Goal: Book appointment/travel/reservation

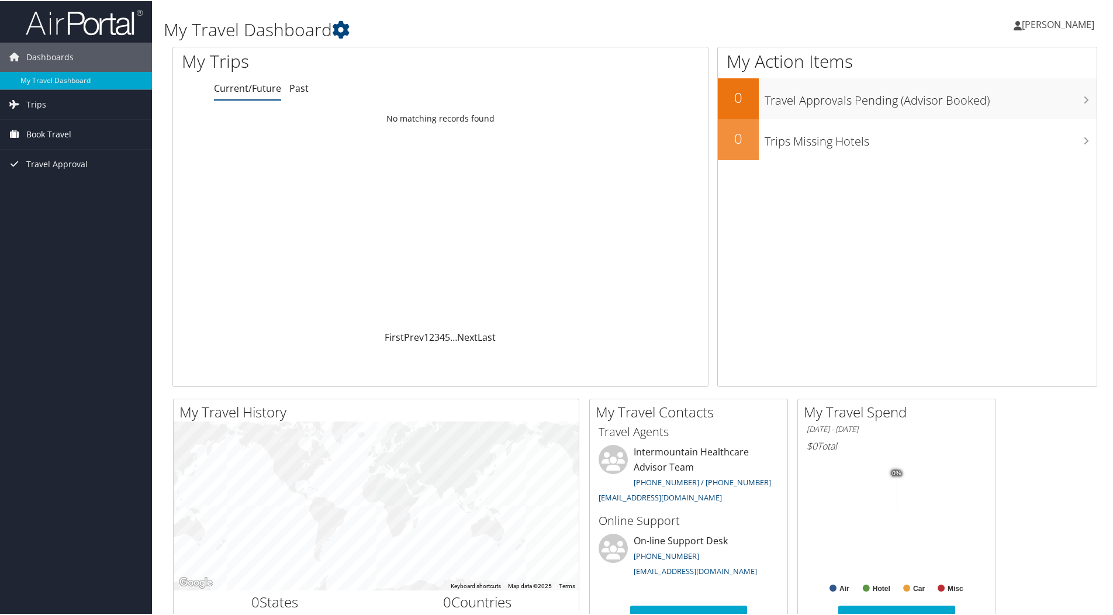
click at [45, 130] on span "Book Travel" at bounding box center [48, 133] width 45 height 29
click at [55, 191] on link "Book/Manage Online Trips" at bounding box center [76, 192] width 152 height 18
